Goal: Task Accomplishment & Management: Complete application form

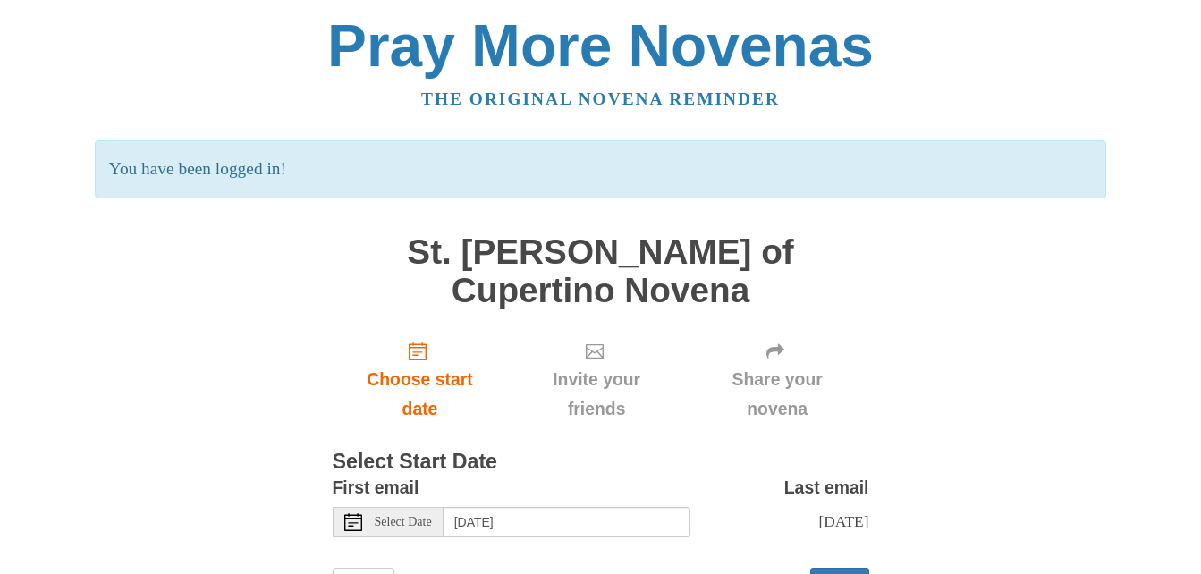
scroll to position [62, 0]
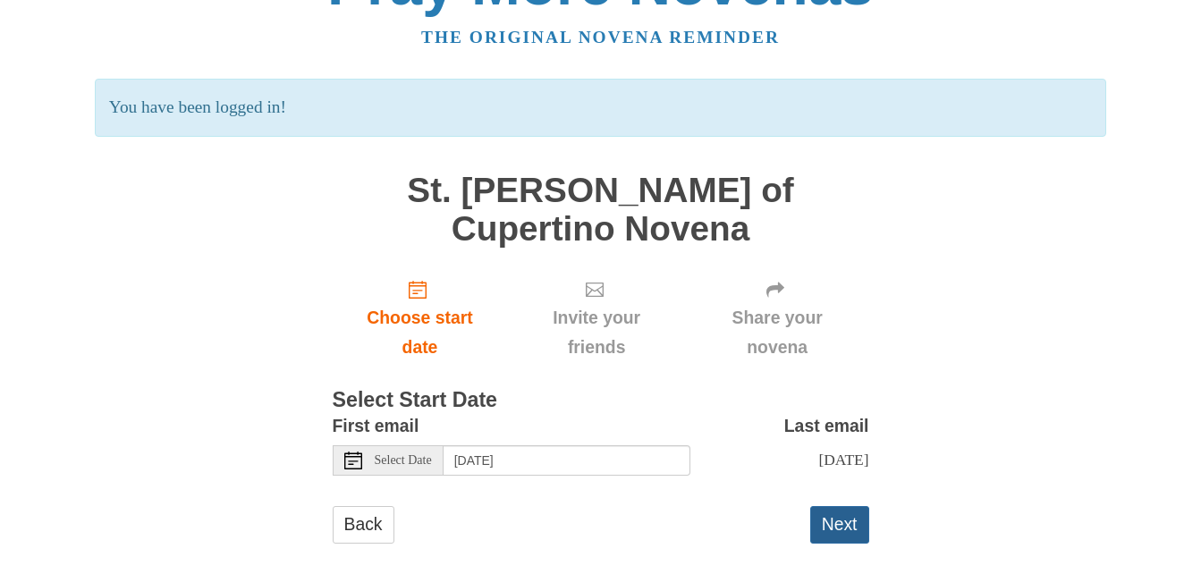
click at [844, 506] on button "Next" at bounding box center [839, 524] width 59 height 37
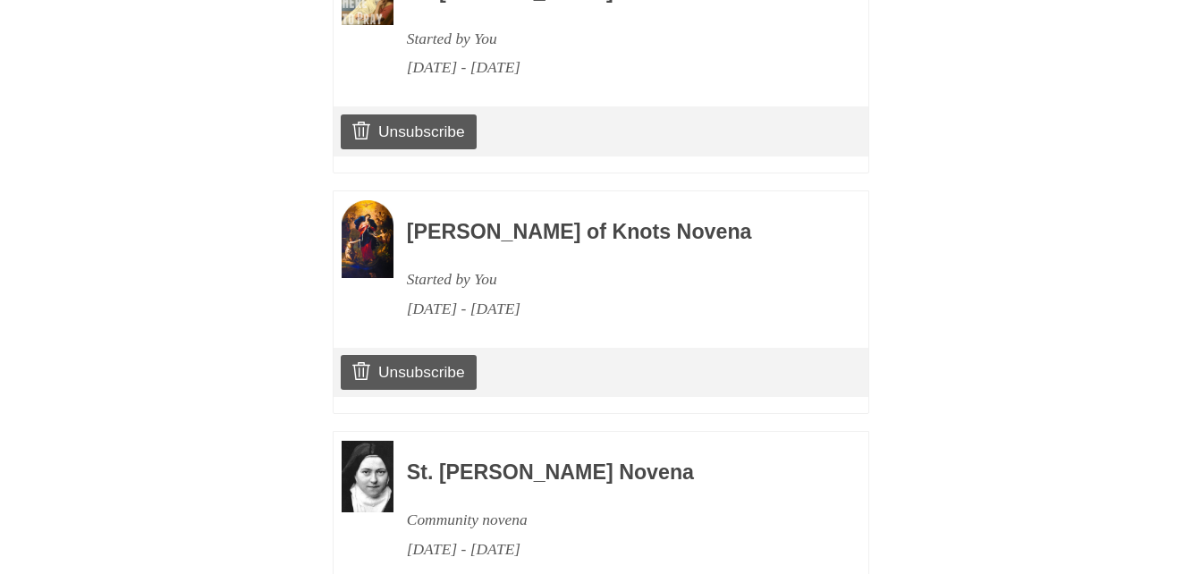
scroll to position [2324, 0]
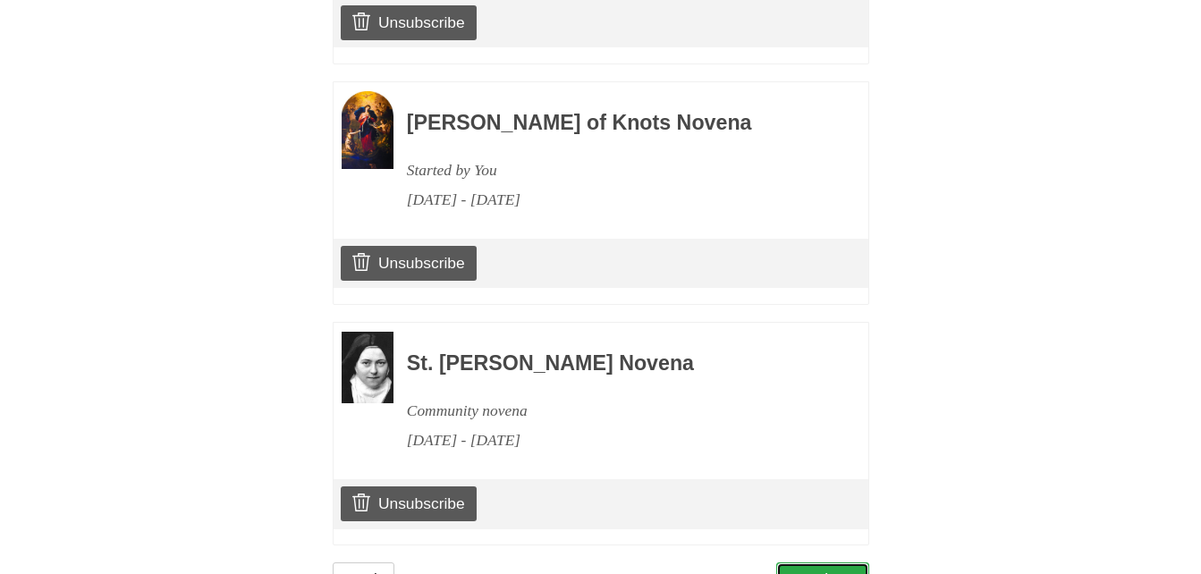
click at [829, 563] on link "Continue" at bounding box center [822, 581] width 93 height 37
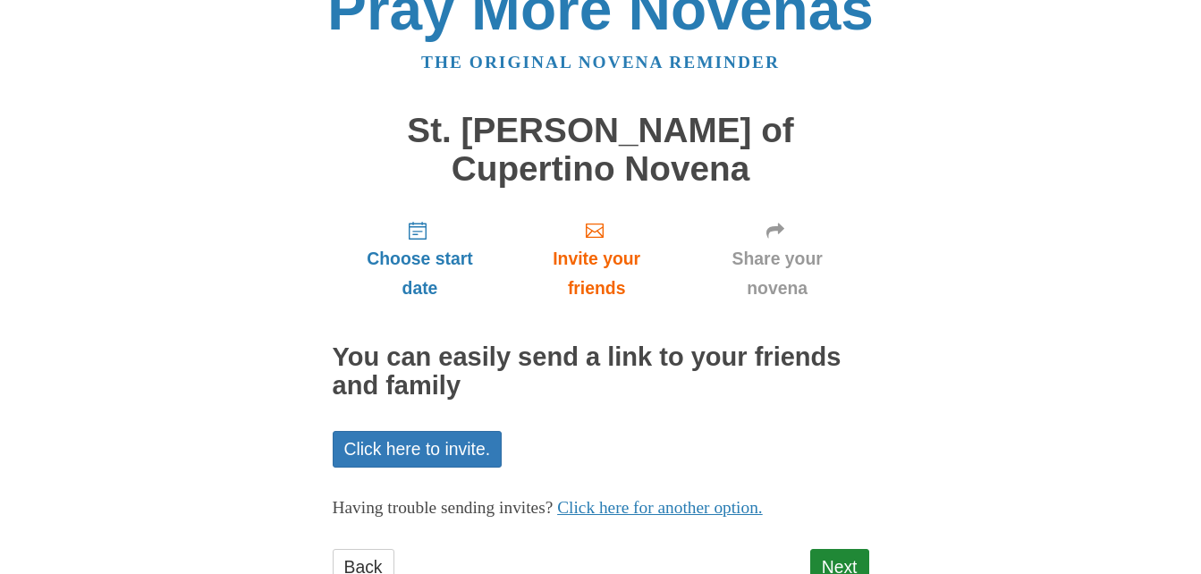
scroll to position [63, 0]
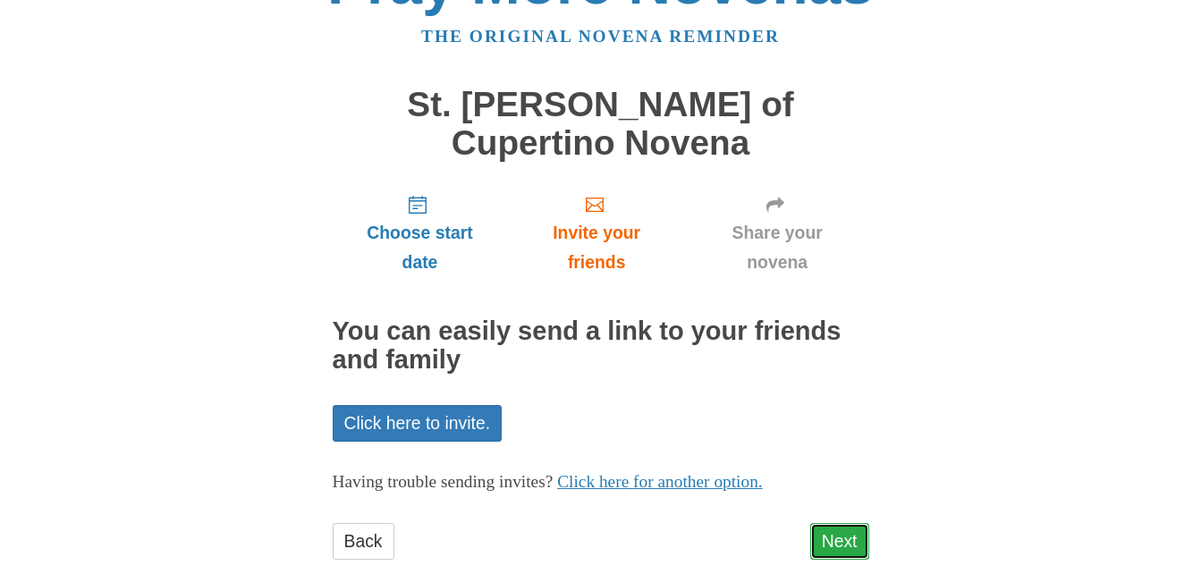
click at [853, 523] on link "Next" at bounding box center [839, 541] width 59 height 37
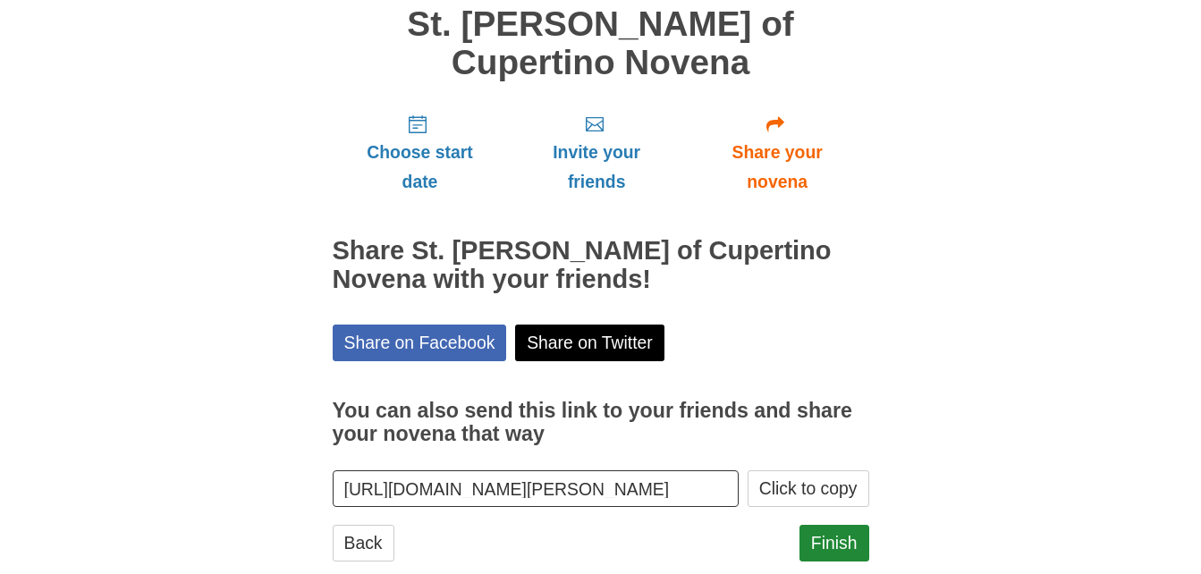
scroll to position [144, 0]
click at [815, 524] on link "Finish" at bounding box center [835, 542] width 70 height 37
